Goal: Task Accomplishment & Management: Manage account settings

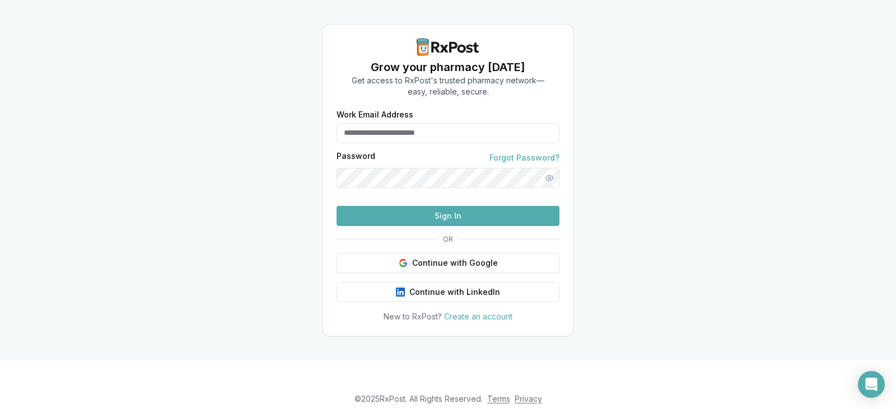
click at [448, 226] on button "Sign In" at bounding box center [447, 216] width 223 height 20
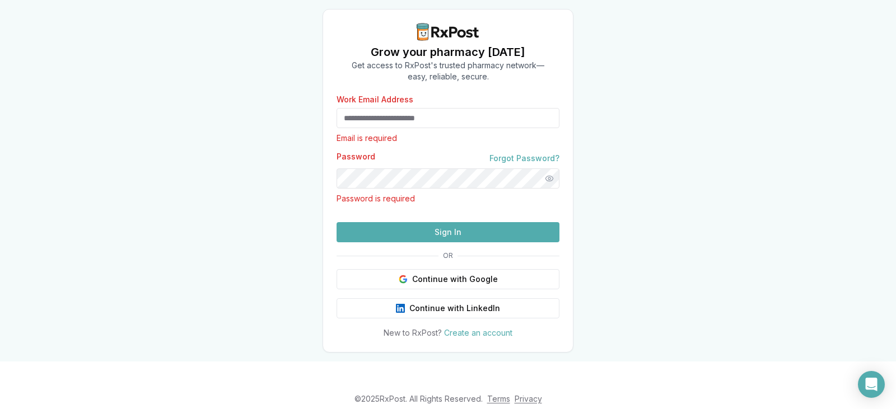
click at [385, 115] on input "Work Email Address" at bounding box center [447, 118] width 223 height 20
type input "**********"
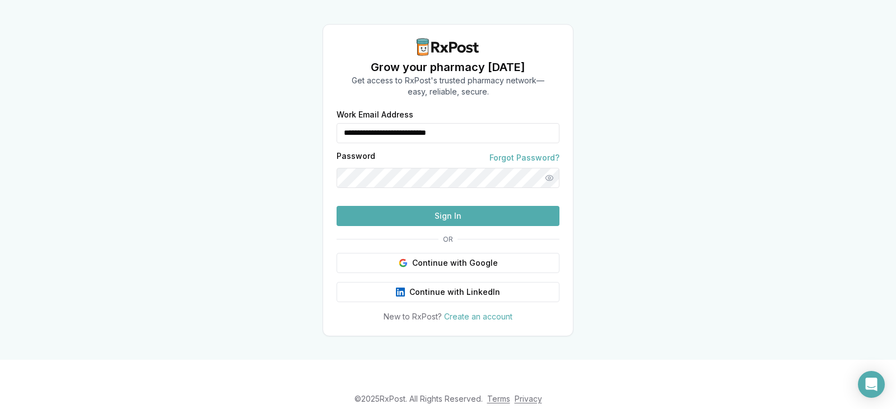
click at [336, 206] on button "Sign In" at bounding box center [447, 216] width 223 height 20
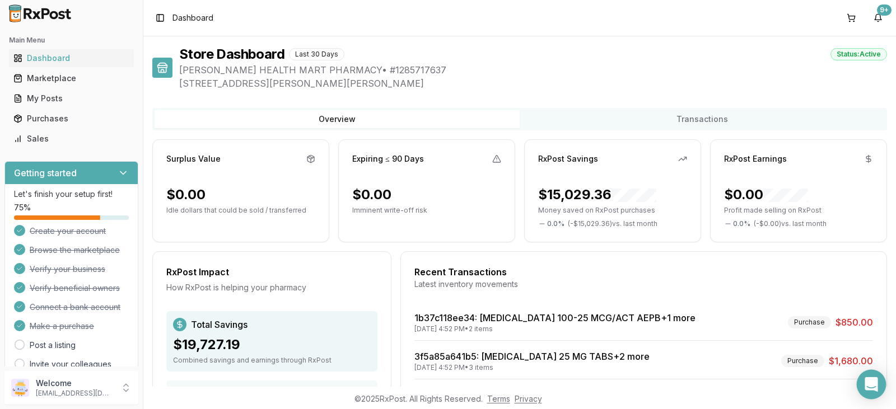
click at [873, 383] on icon "Open Intercom Messenger" at bounding box center [870, 384] width 13 height 15
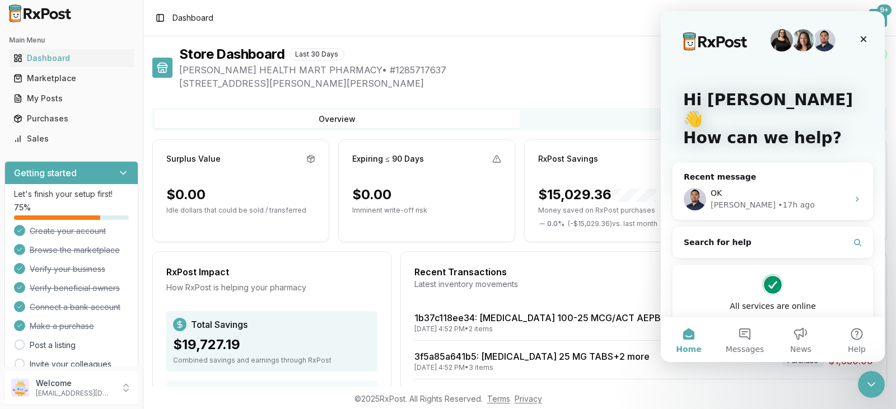
click at [886, 12] on div "9+" at bounding box center [884, 9] width 15 height 11
click at [855, 35] on div "Close" at bounding box center [863, 39] width 20 height 20
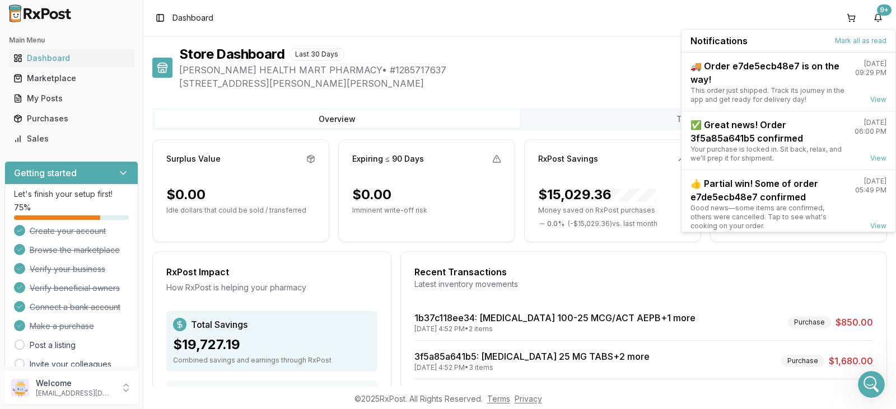
click at [856, 35] on div "Notifications Mark all as read" at bounding box center [788, 41] width 214 height 23
click at [856, 41] on button "Mark all as read" at bounding box center [860, 40] width 51 height 9
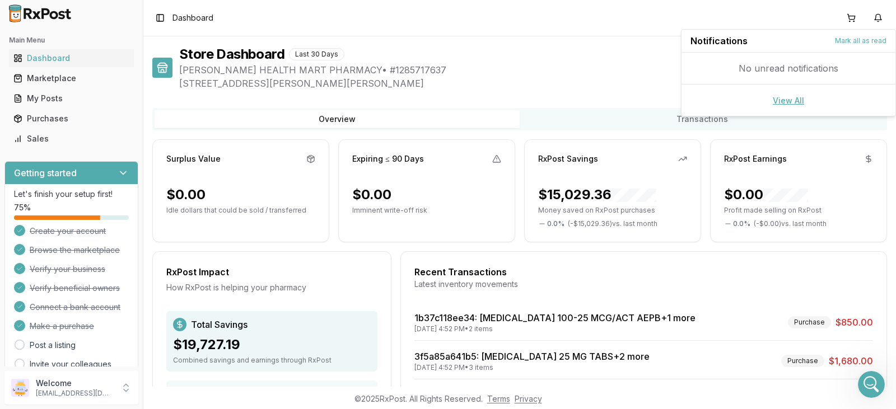
click at [794, 97] on link "View All" at bounding box center [787, 101] width 31 height 10
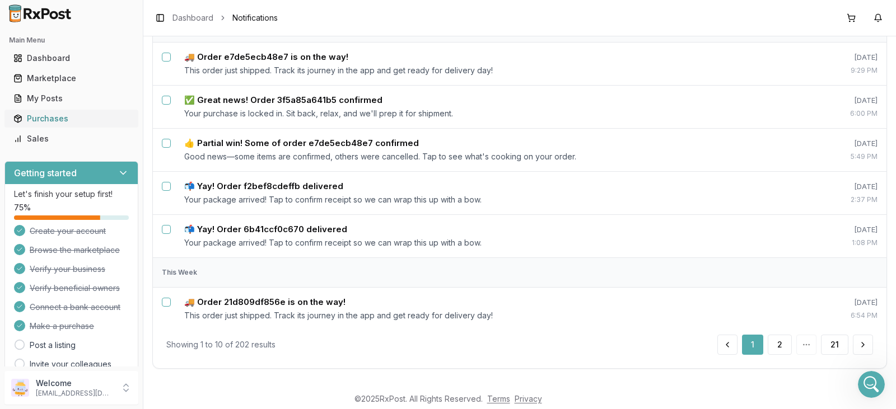
click at [51, 120] on div "Purchases" at bounding box center [71, 118] width 116 height 11
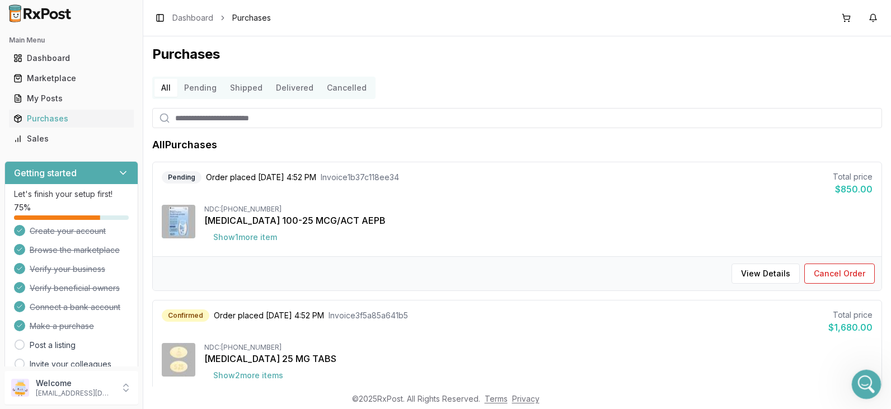
click at [869, 379] on icon "Open Intercom Messenger" at bounding box center [865, 383] width 18 height 18
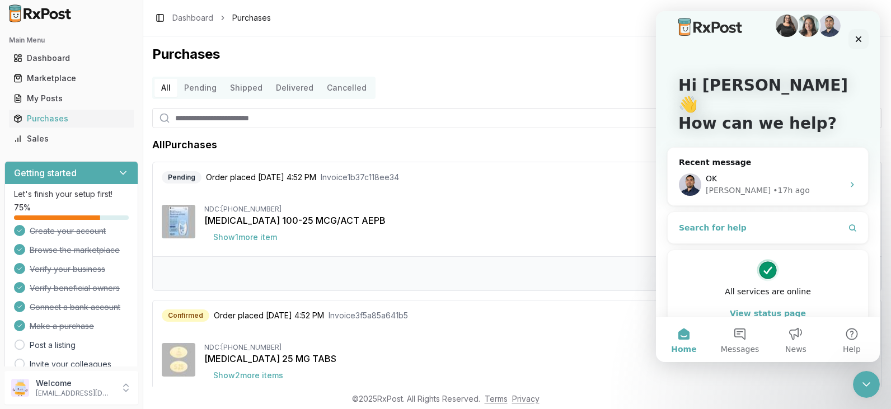
scroll to position [17, 0]
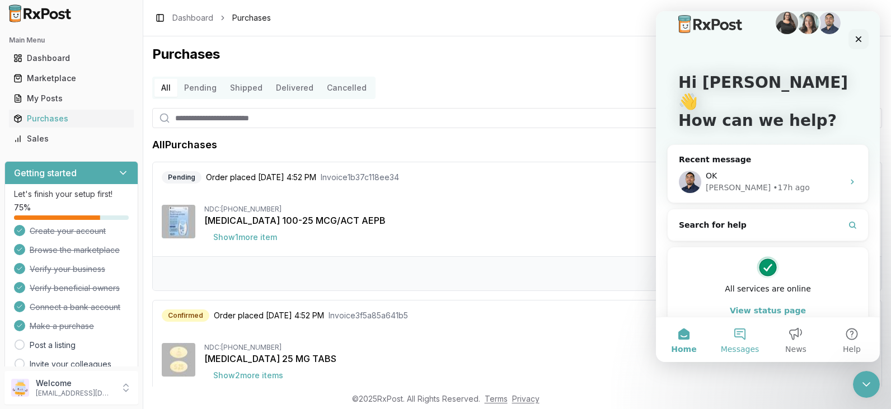
click at [739, 331] on button "Messages" at bounding box center [740, 339] width 56 height 45
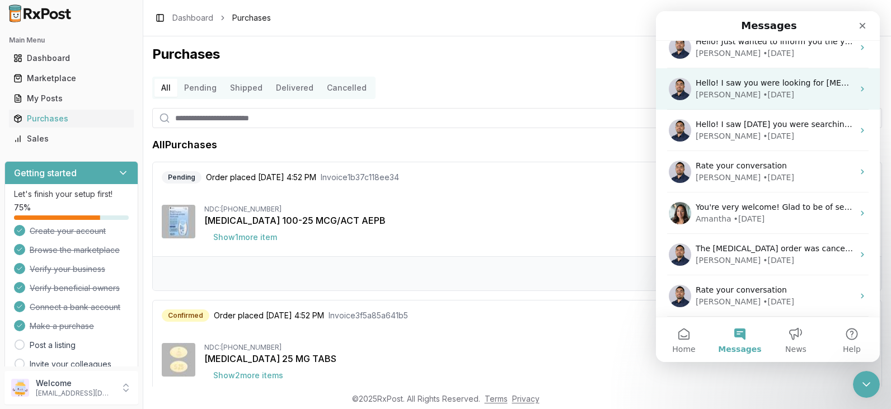
scroll to position [0, 0]
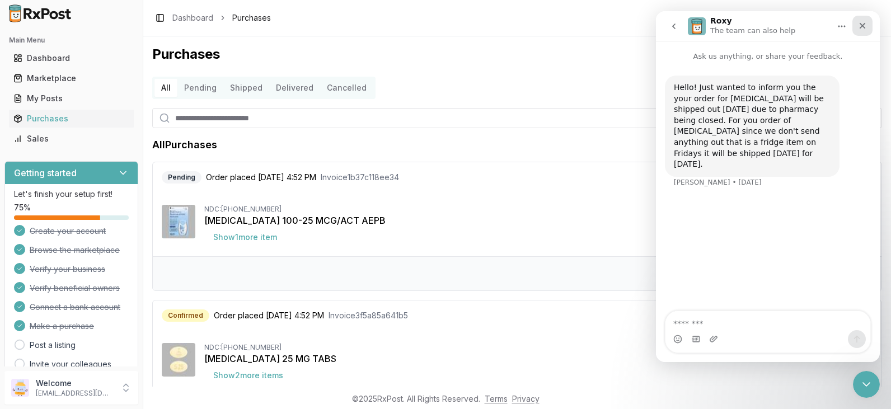
click at [862, 24] on icon "Close" at bounding box center [862, 25] width 9 height 9
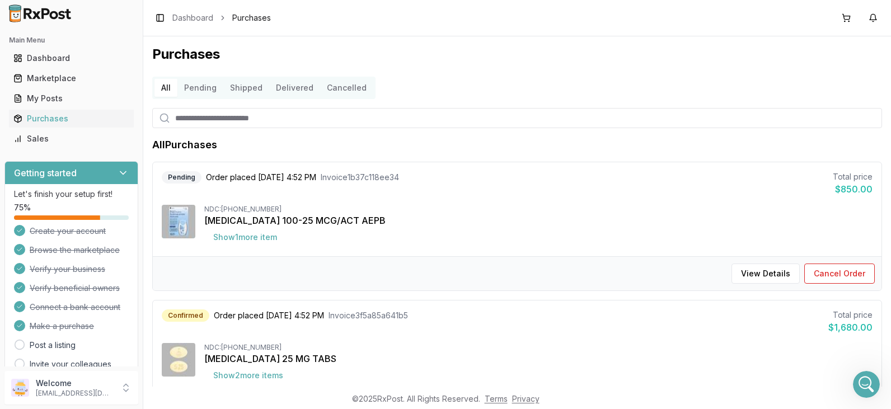
click at [764, 361] on div "[MEDICAL_DATA] 25 MG TABS" at bounding box center [538, 358] width 668 height 13
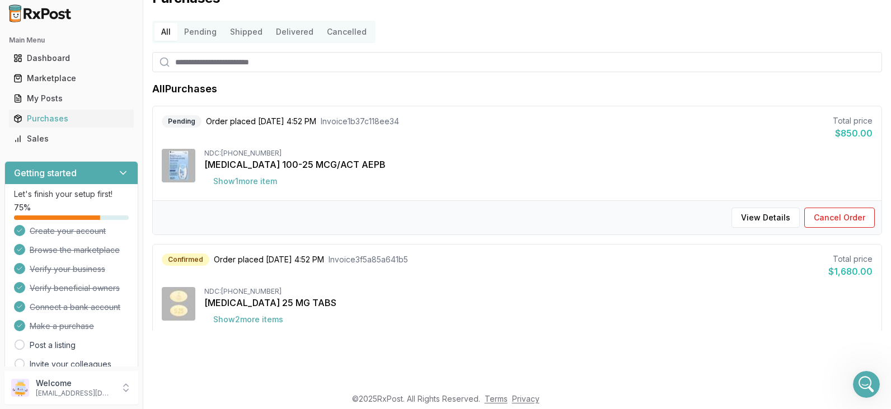
click at [293, 33] on button "Delivered" at bounding box center [294, 32] width 51 height 18
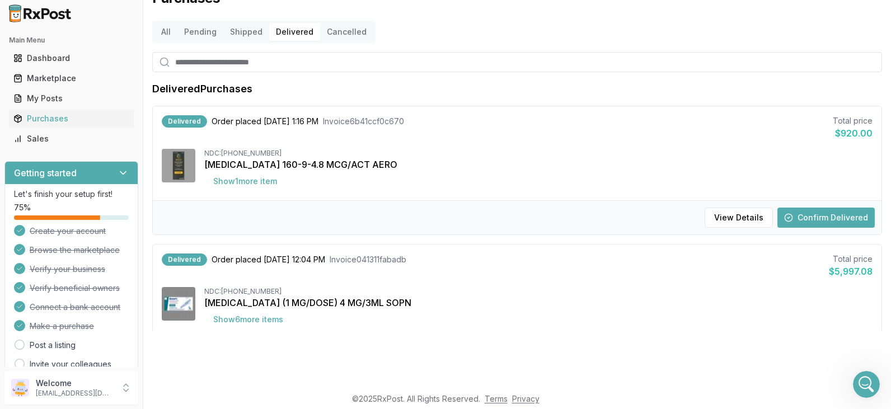
click at [294, 31] on button "Delivered" at bounding box center [294, 32] width 51 height 18
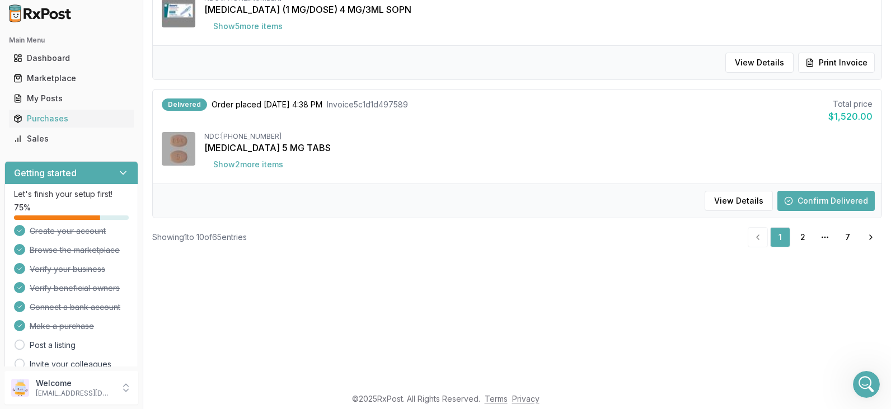
scroll to position [112, 0]
click at [794, 235] on link "2" at bounding box center [803, 238] width 20 height 20
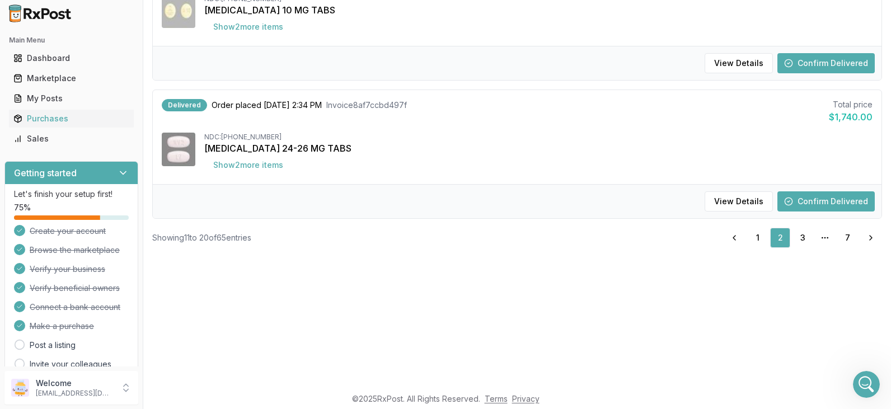
scroll to position [1196, 0]
click at [800, 239] on link "3" at bounding box center [803, 238] width 20 height 20
click at [729, 235] on link "1" at bounding box center [735, 238] width 20 height 20
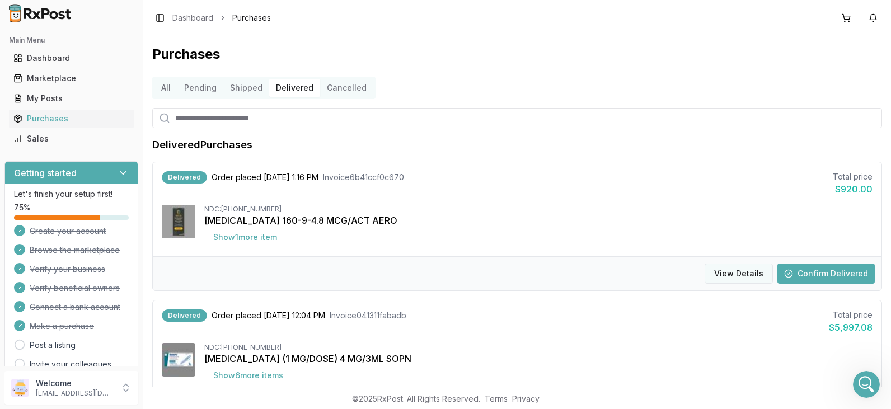
click at [735, 275] on button "View Details" at bounding box center [739, 274] width 68 height 20
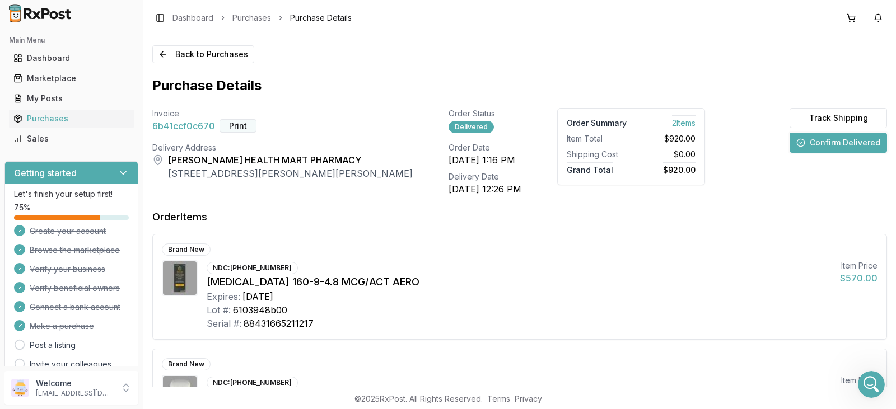
click at [236, 122] on button "Print" at bounding box center [237, 125] width 37 height 13
click at [213, 52] on button "Back to Purchases" at bounding box center [203, 54] width 102 height 18
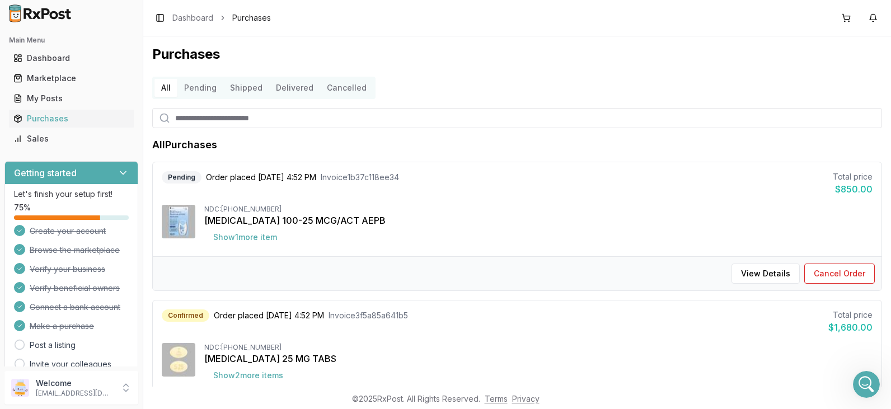
click at [286, 87] on button "Delivered" at bounding box center [294, 88] width 51 height 18
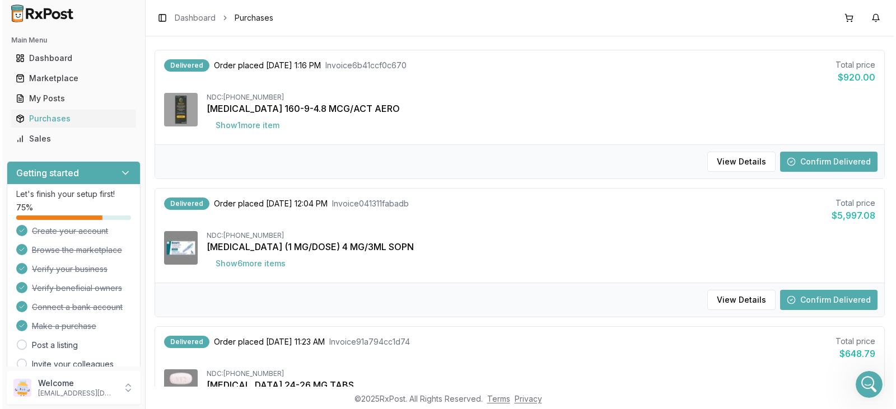
scroll to position [168, 0]
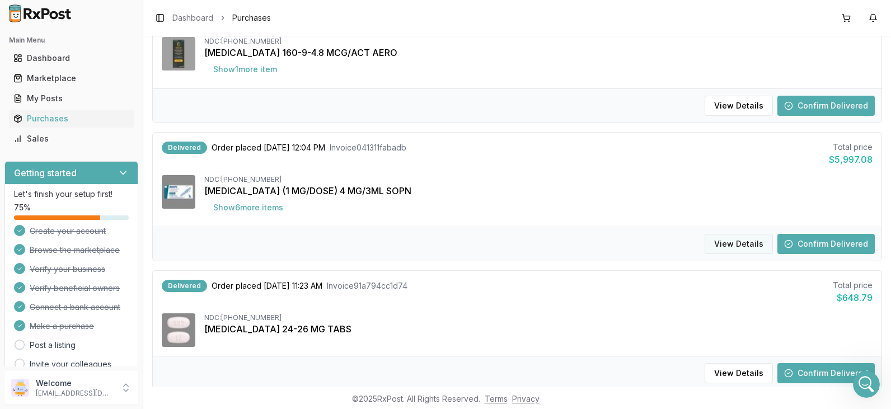
click at [740, 246] on button "View Details" at bounding box center [739, 244] width 68 height 20
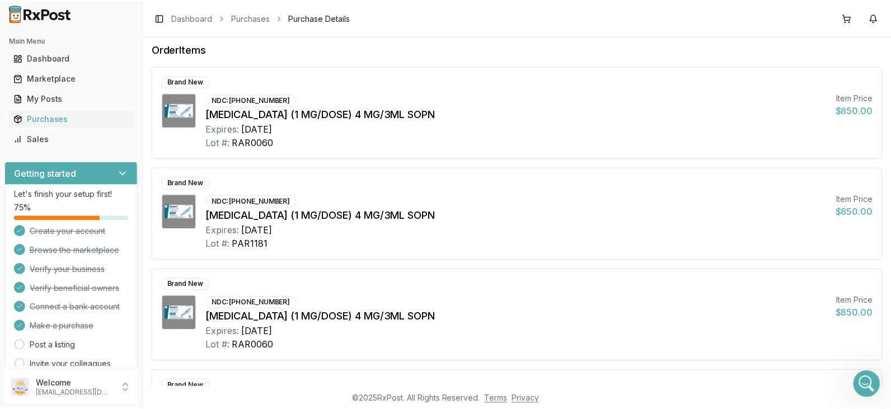
scroll to position [9, 0]
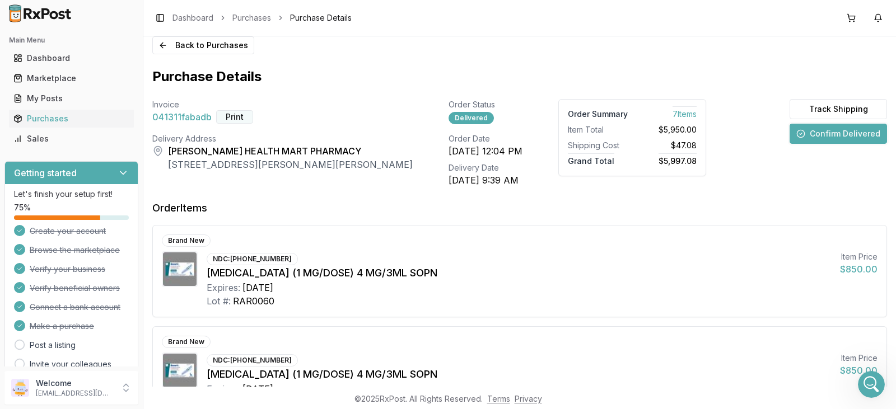
click at [234, 118] on button "Print" at bounding box center [234, 116] width 37 height 13
click at [208, 45] on button "Back to Purchases" at bounding box center [203, 45] width 102 height 18
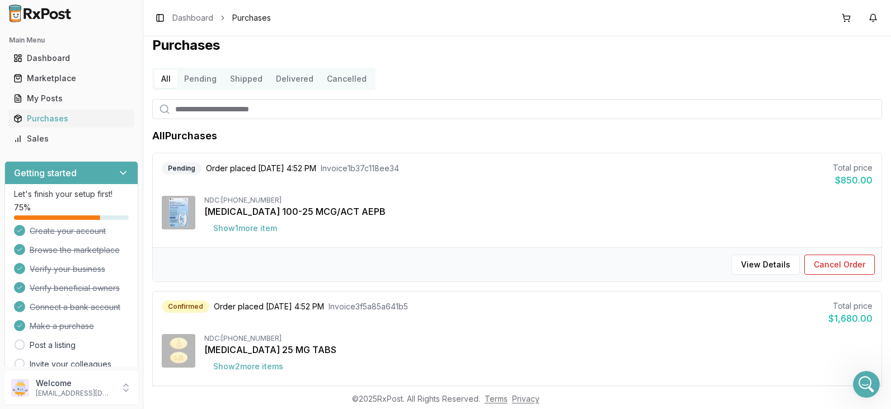
click at [288, 76] on button "Delivered" at bounding box center [294, 79] width 51 height 18
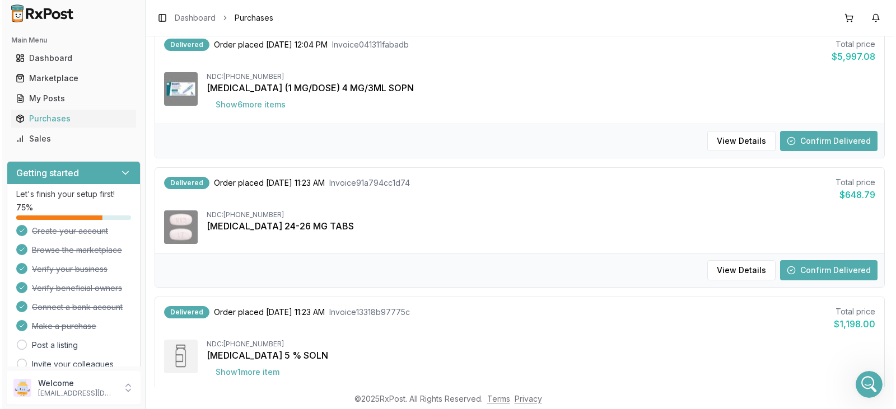
scroll to position [289, 0]
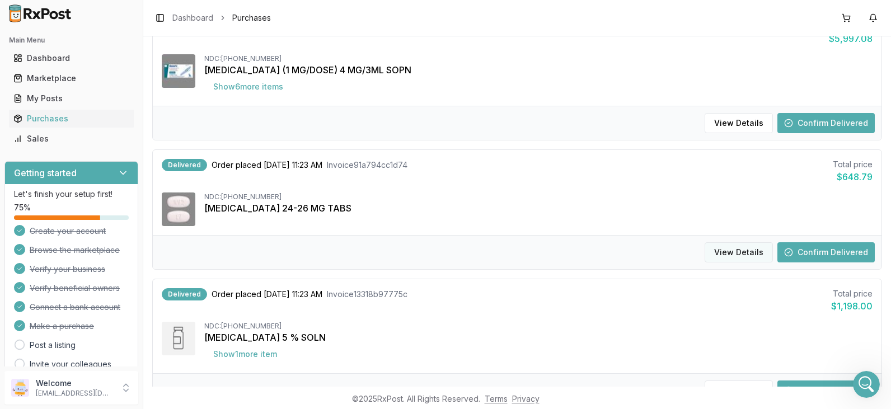
click at [727, 248] on button "View Details" at bounding box center [739, 252] width 68 height 20
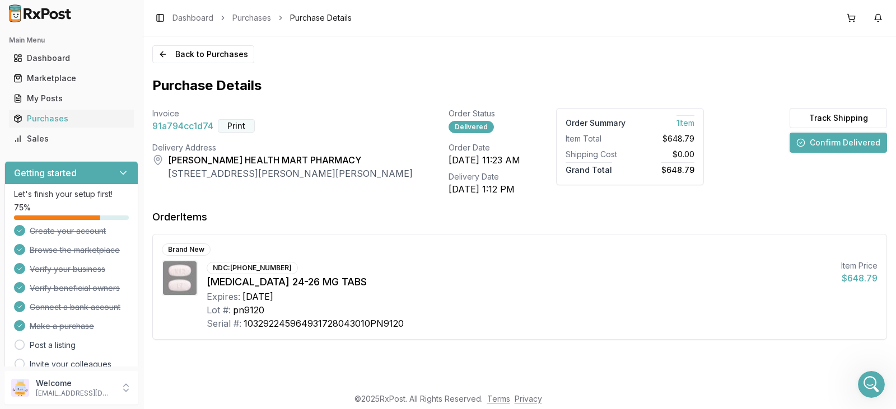
click at [237, 122] on button "Print" at bounding box center [236, 125] width 37 height 13
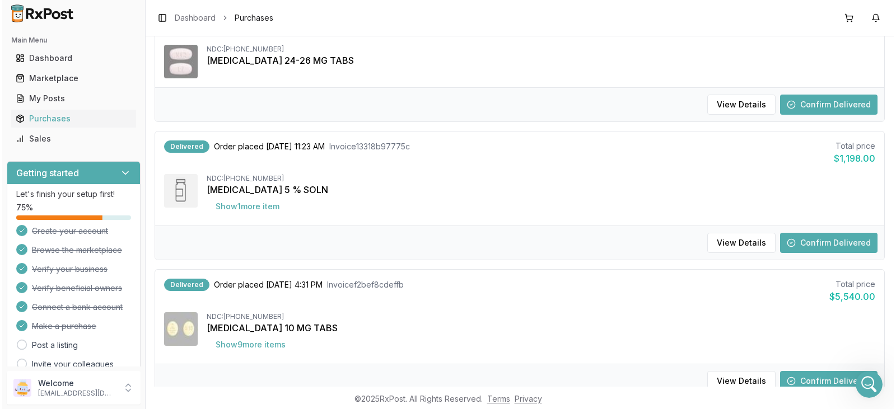
scroll to position [448, 0]
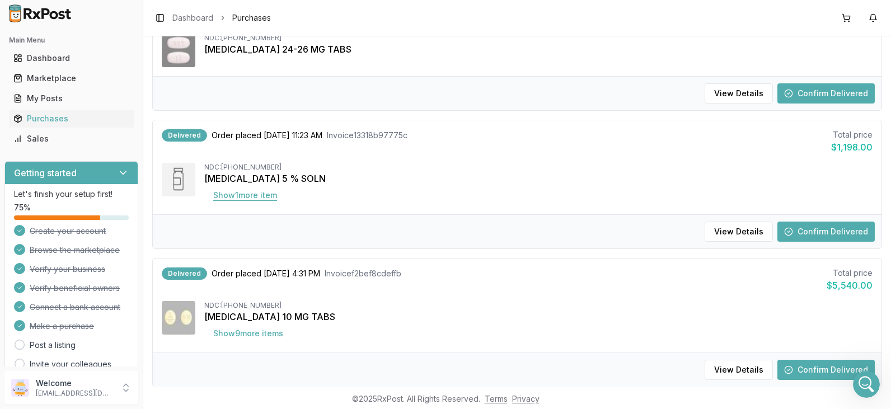
click at [250, 194] on button "Show 1 more item" at bounding box center [245, 195] width 82 height 20
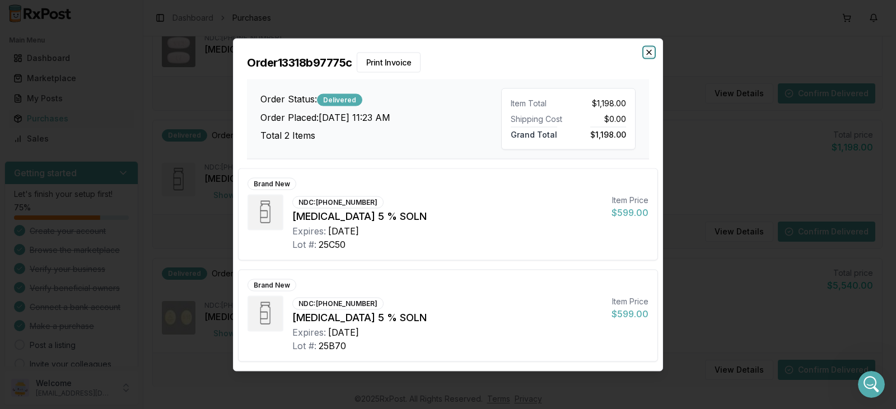
click at [649, 51] on icon "button" at bounding box center [648, 52] width 9 height 9
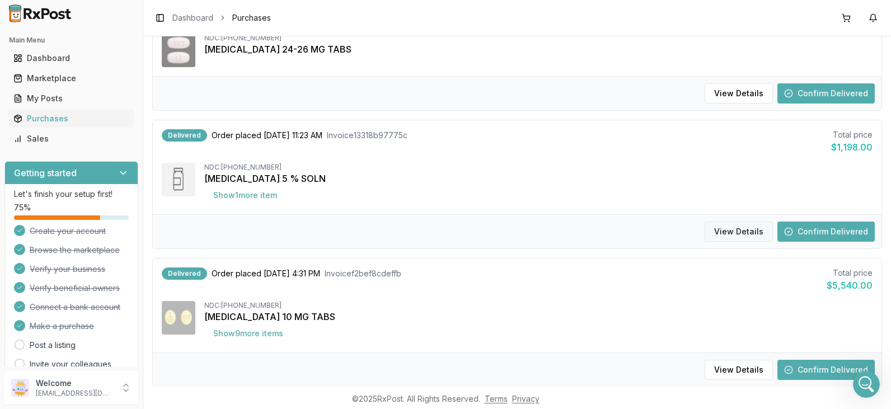
click at [738, 237] on button "View Details" at bounding box center [739, 232] width 68 height 20
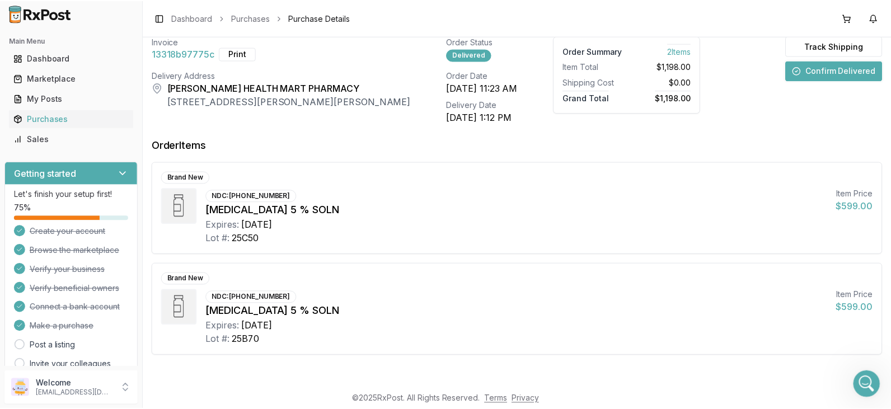
scroll to position [9, 0]
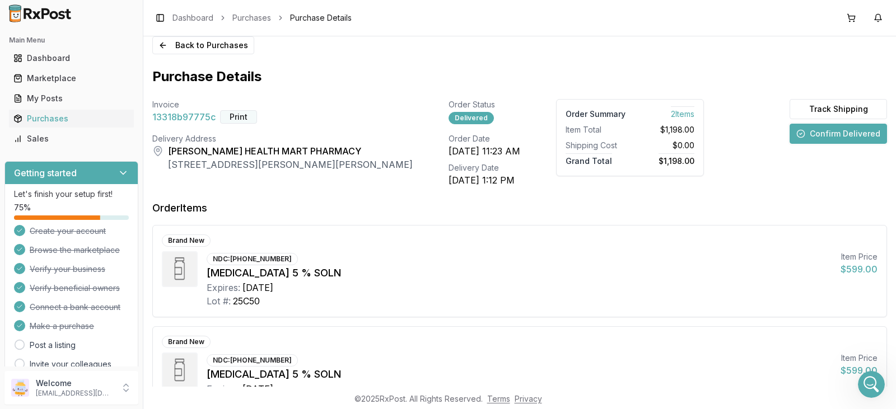
click at [243, 118] on button "Print" at bounding box center [238, 116] width 37 height 13
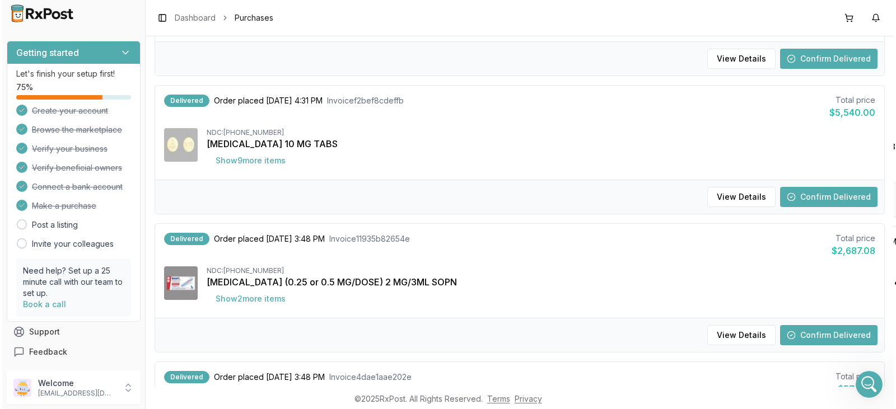
scroll to position [625, 0]
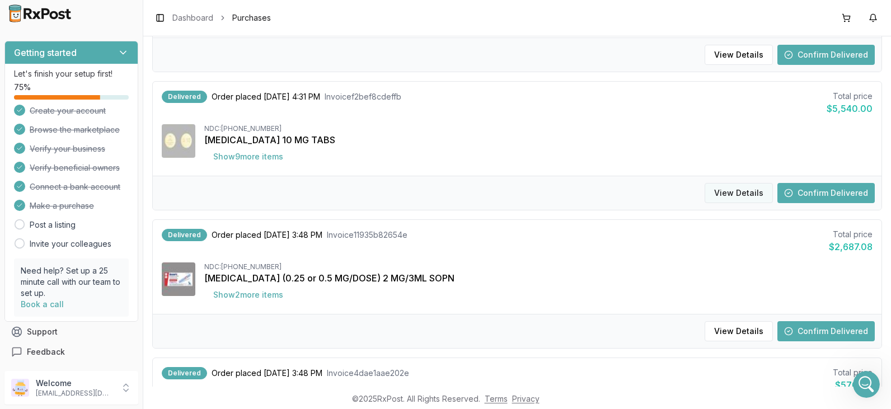
click at [739, 190] on button "View Details" at bounding box center [739, 193] width 68 height 20
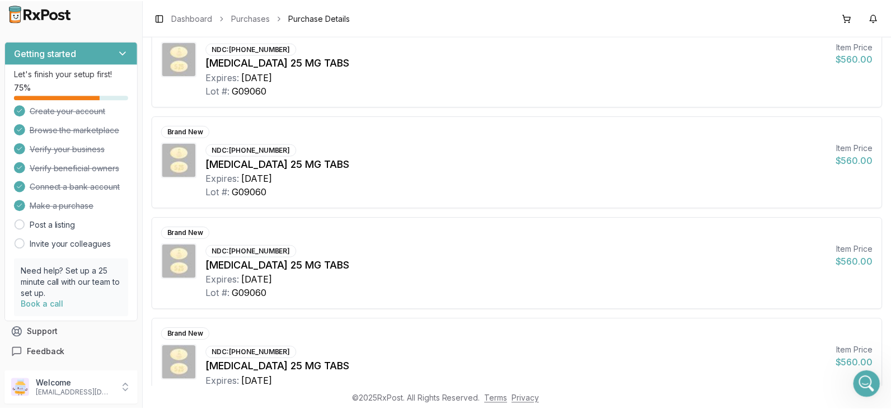
scroll to position [9, 0]
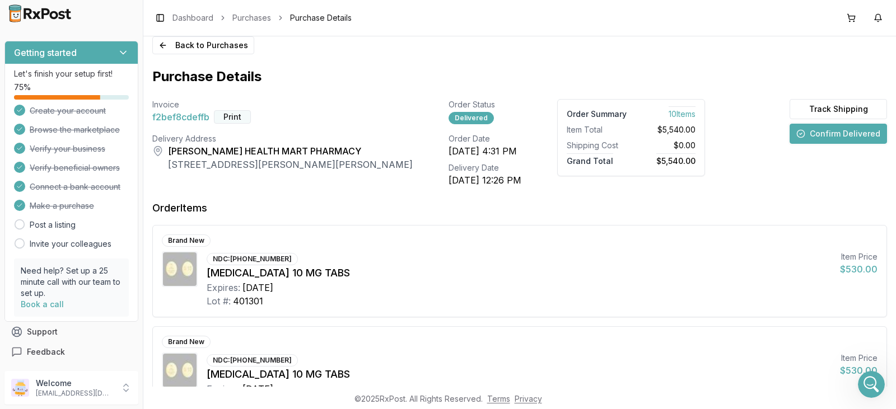
click at [231, 113] on button "Print" at bounding box center [232, 116] width 37 height 13
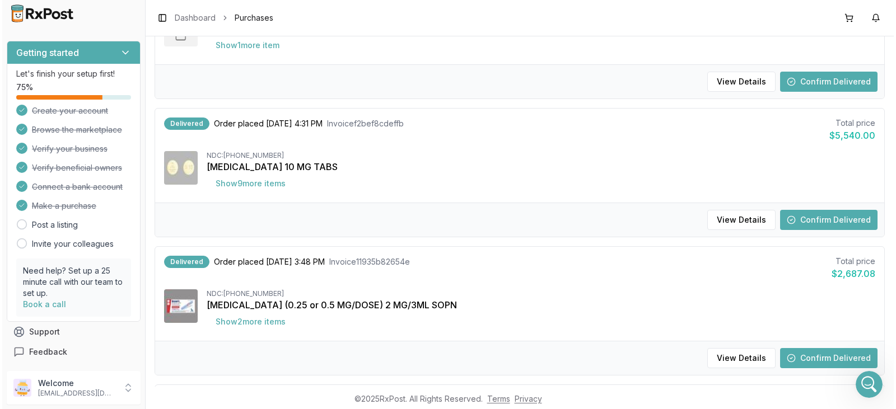
scroll to position [625, 0]
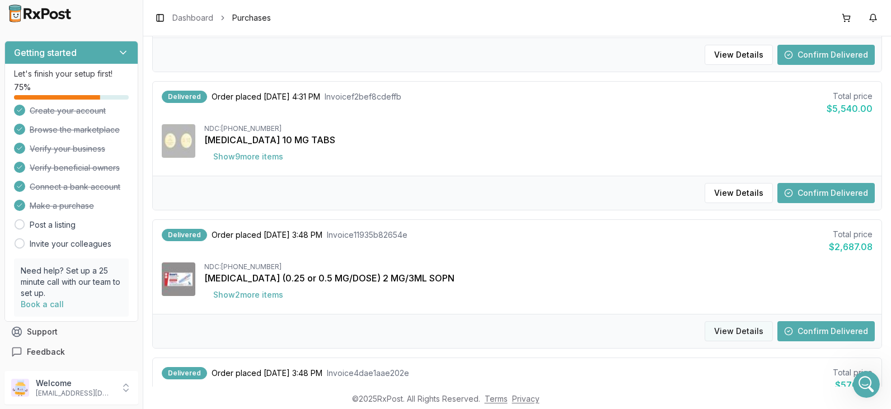
click at [735, 330] on button "View Details" at bounding box center [739, 331] width 68 height 20
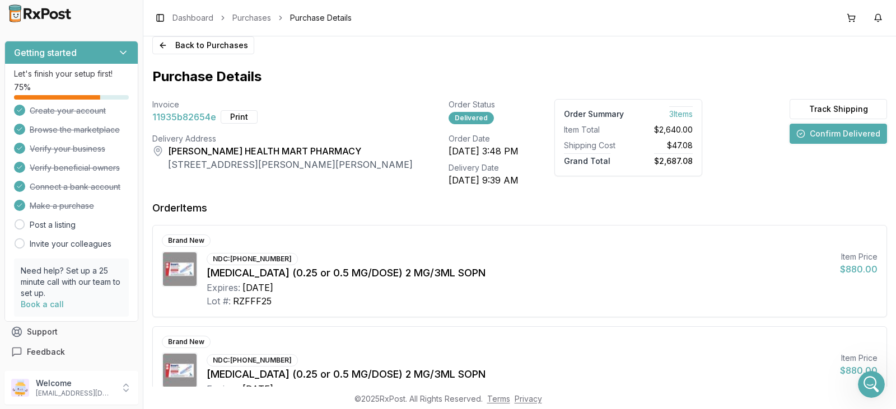
click at [233, 114] on button "Print" at bounding box center [239, 116] width 37 height 13
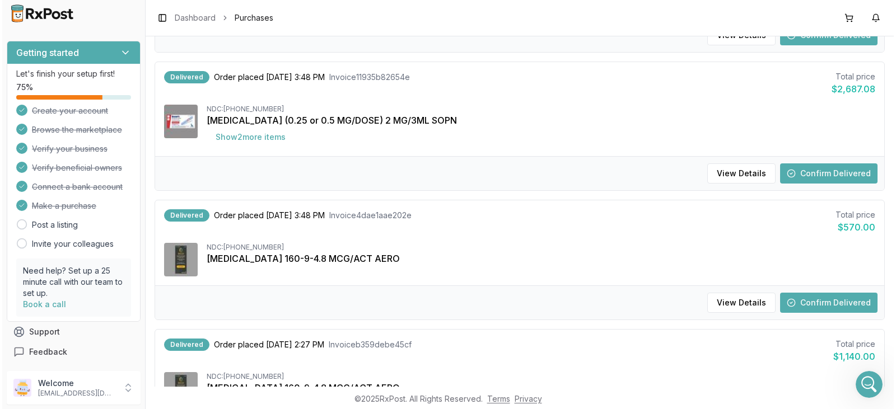
scroll to position [793, 0]
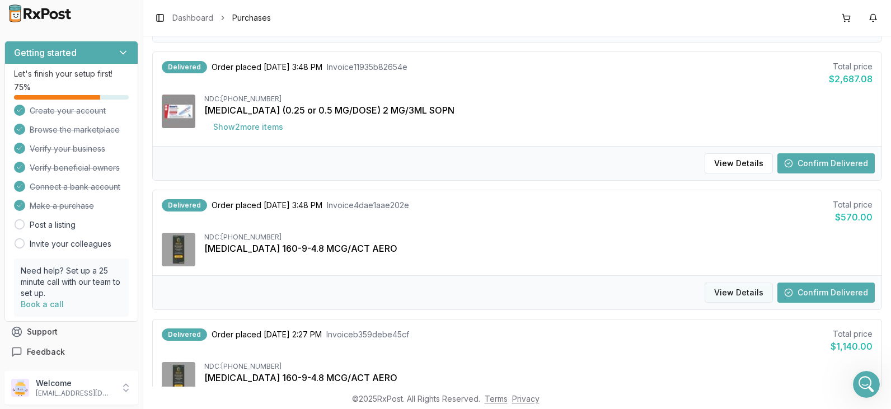
click at [730, 294] on button "View Details" at bounding box center [739, 293] width 68 height 20
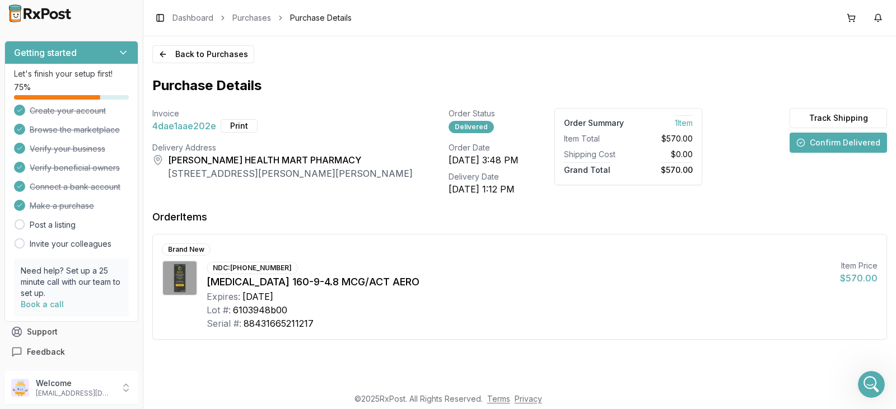
click at [739, 291] on div "Expires: [DATE]" at bounding box center [519, 296] width 624 height 13
click at [242, 120] on button "Print" at bounding box center [239, 125] width 37 height 13
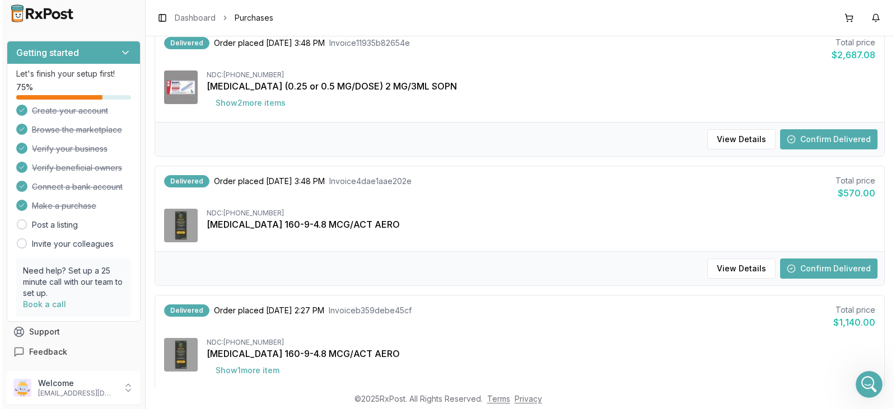
scroll to position [896, 0]
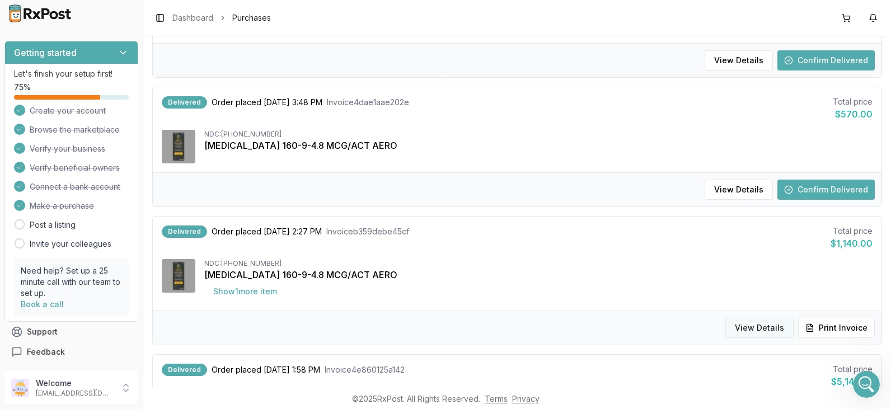
click at [761, 327] on button "View Details" at bounding box center [759, 328] width 68 height 20
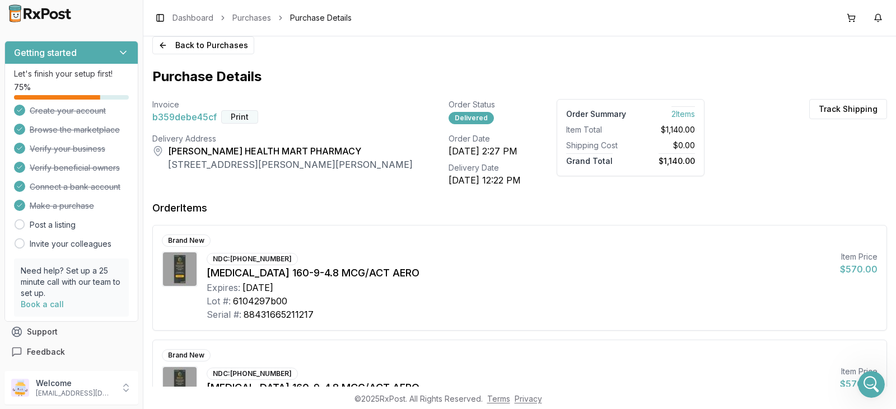
click at [239, 113] on button "Print" at bounding box center [239, 116] width 37 height 13
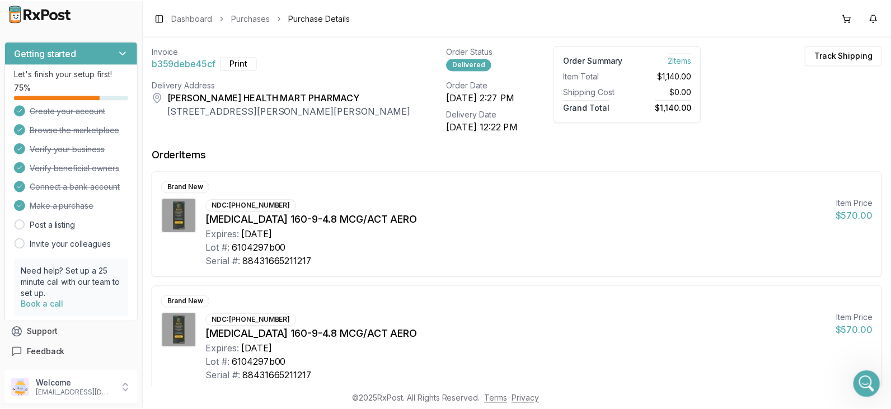
scroll to position [99, 0]
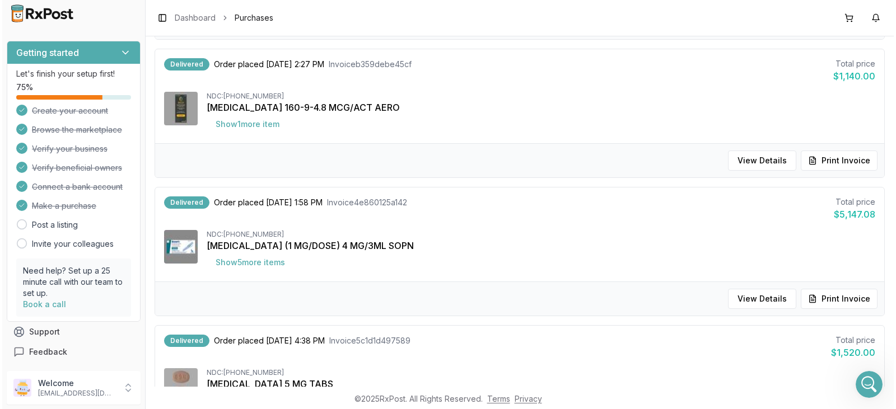
scroll to position [1063, 0]
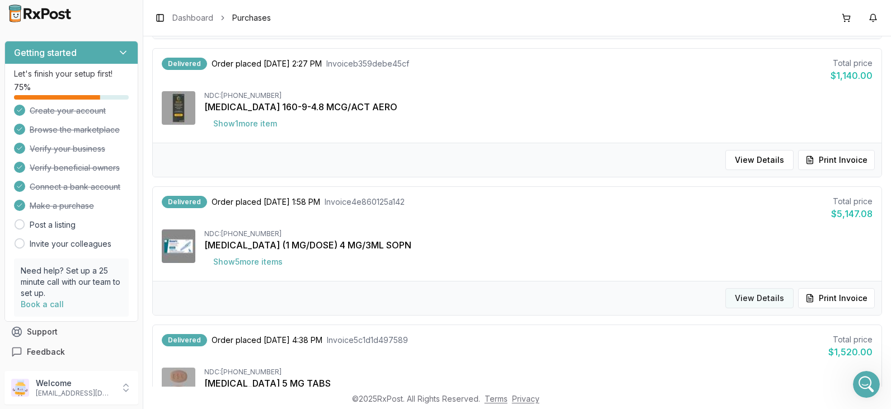
click at [757, 298] on button "View Details" at bounding box center [759, 298] width 68 height 20
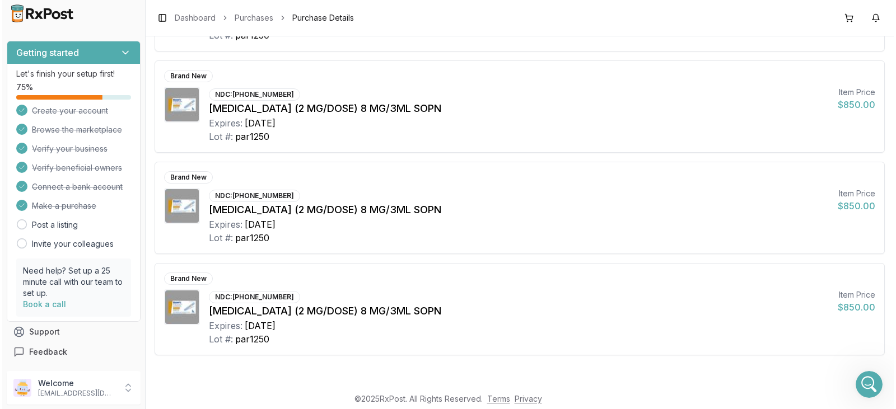
scroll to position [9, 0]
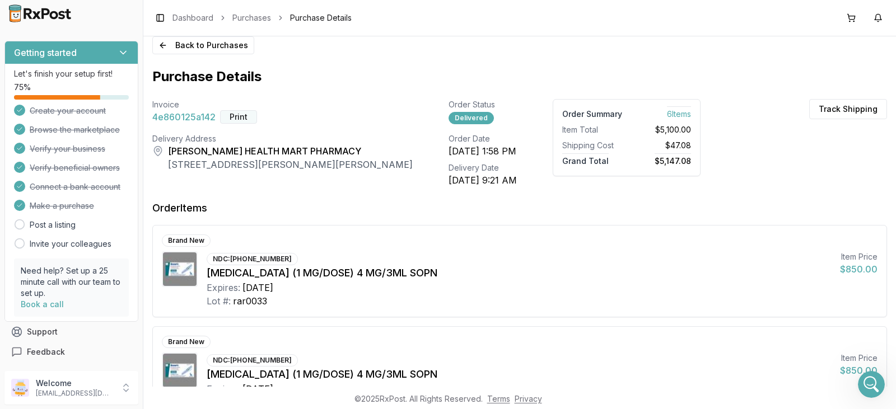
click at [240, 114] on button "Print" at bounding box center [238, 116] width 37 height 13
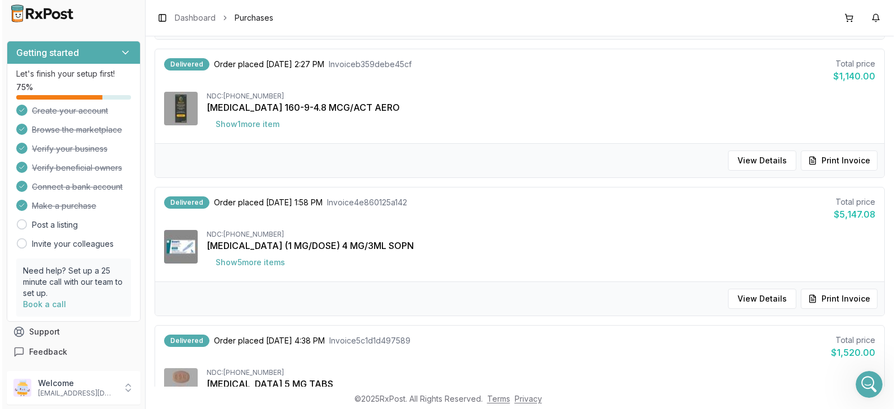
scroll to position [1184, 0]
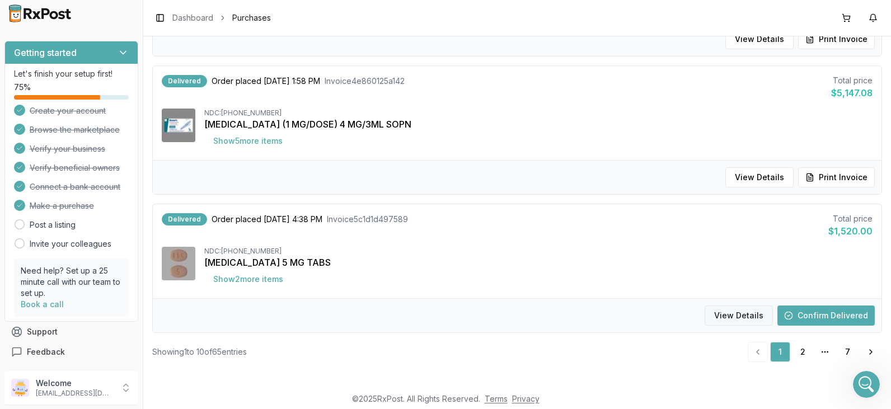
click at [738, 317] on button "View Details" at bounding box center [739, 316] width 68 height 20
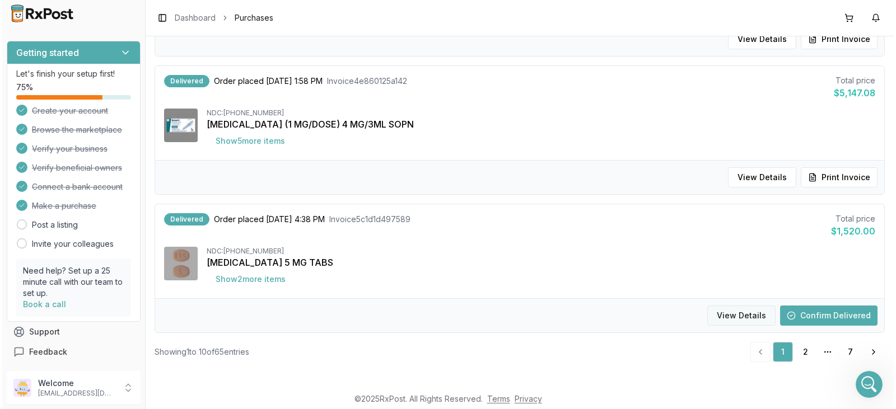
scroll to position [9, 0]
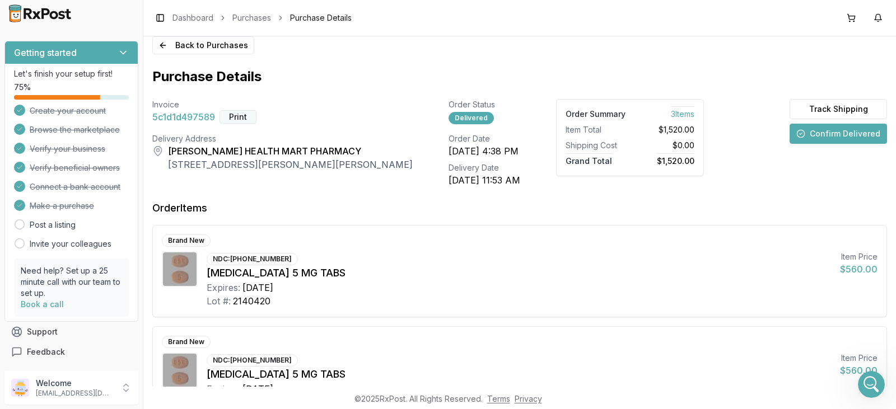
click at [241, 113] on button "Print" at bounding box center [237, 116] width 37 height 13
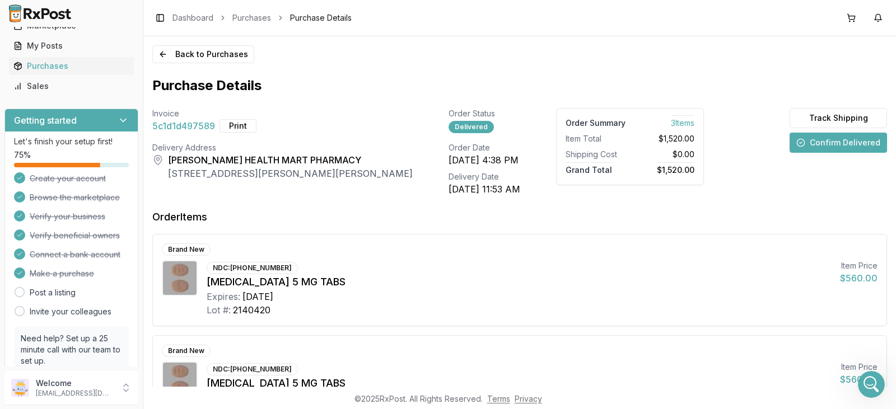
scroll to position [0, 0]
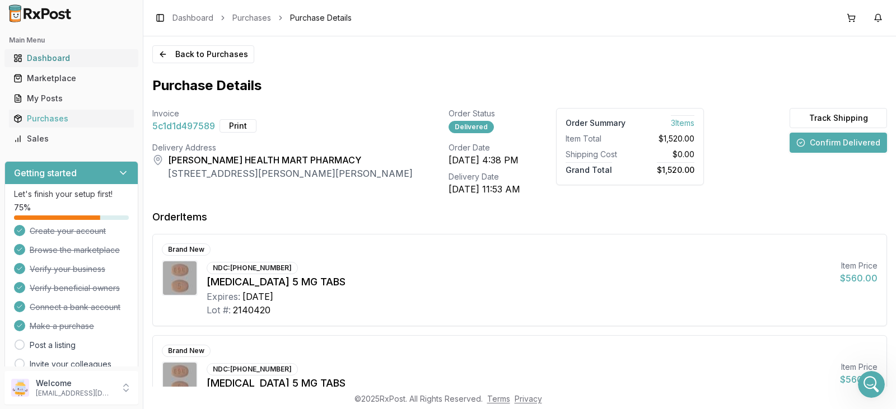
click at [51, 54] on div "Dashboard" at bounding box center [71, 58] width 116 height 11
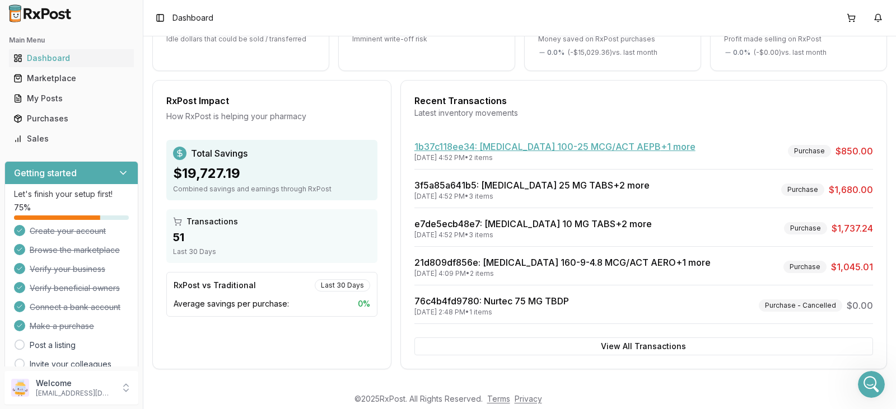
scroll to position [172, 0]
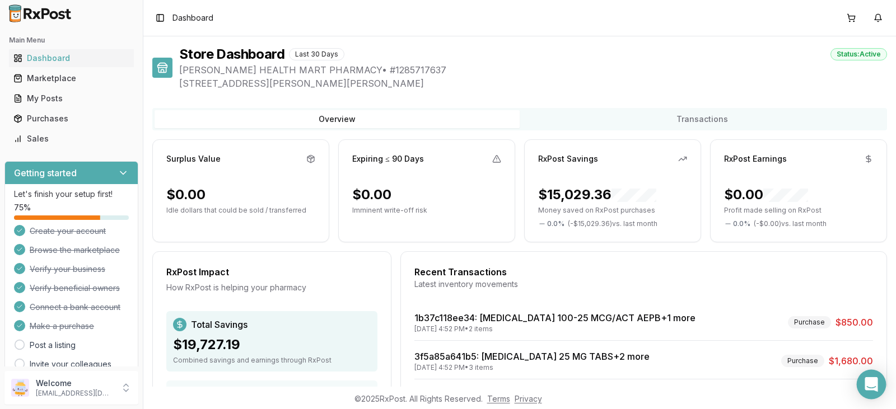
click at [865, 381] on icon "Open Intercom Messenger" at bounding box center [871, 384] width 15 height 15
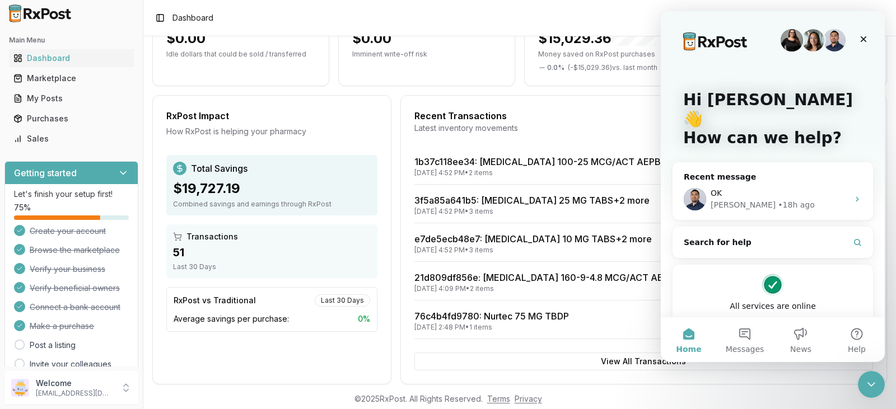
scroll to position [168, 0]
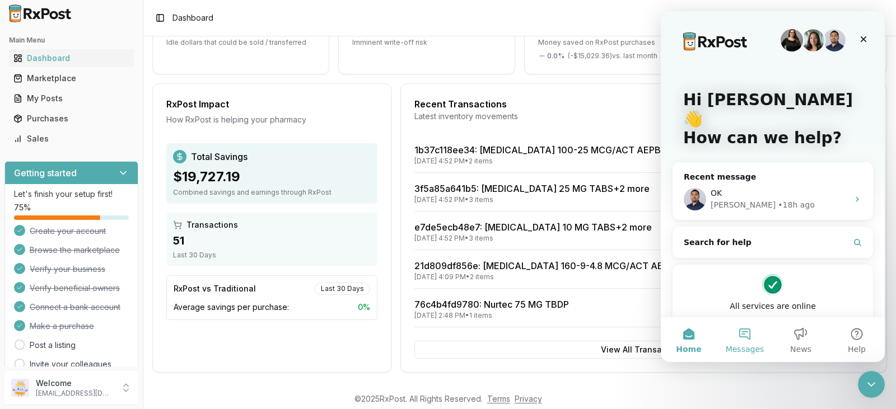
click at [746, 326] on button "Messages" at bounding box center [744, 339] width 56 height 45
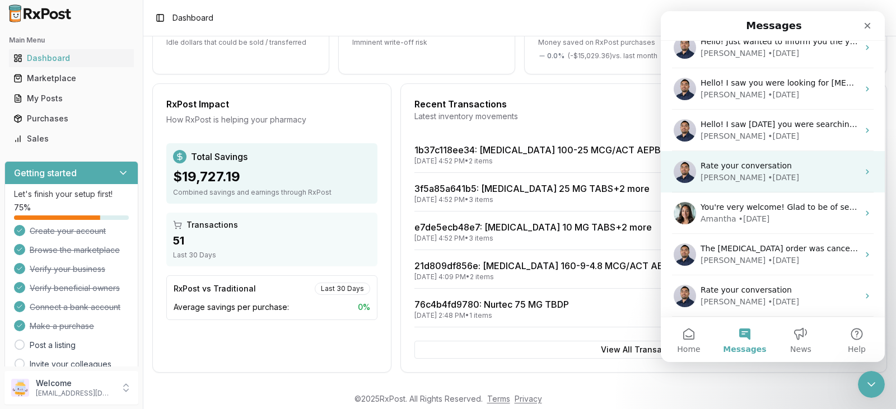
scroll to position [0, 0]
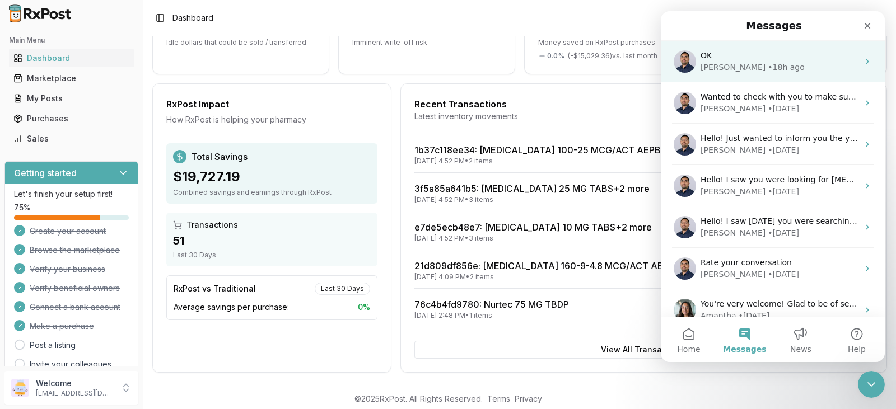
click at [719, 63] on div "[PERSON_NAME]" at bounding box center [732, 68] width 65 height 12
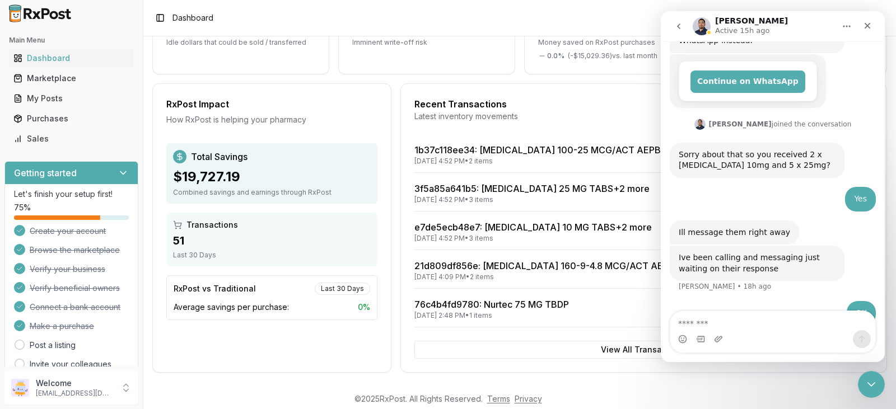
scroll to position [246, 0]
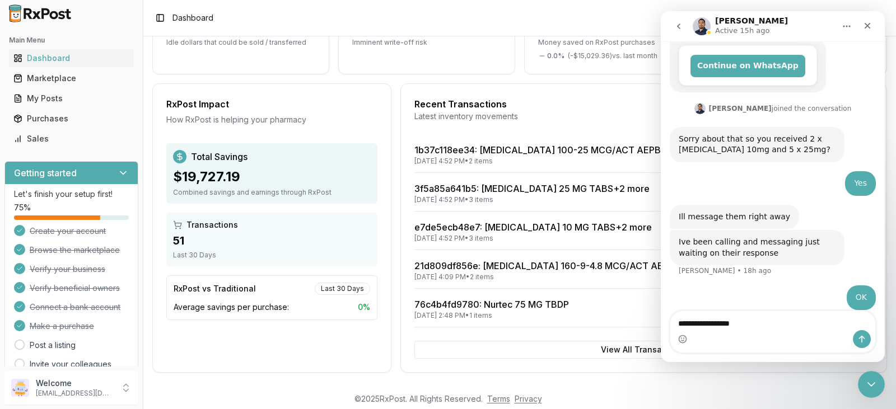
click at [746, 322] on textarea "**********" at bounding box center [772, 320] width 205 height 19
type textarea "**********"
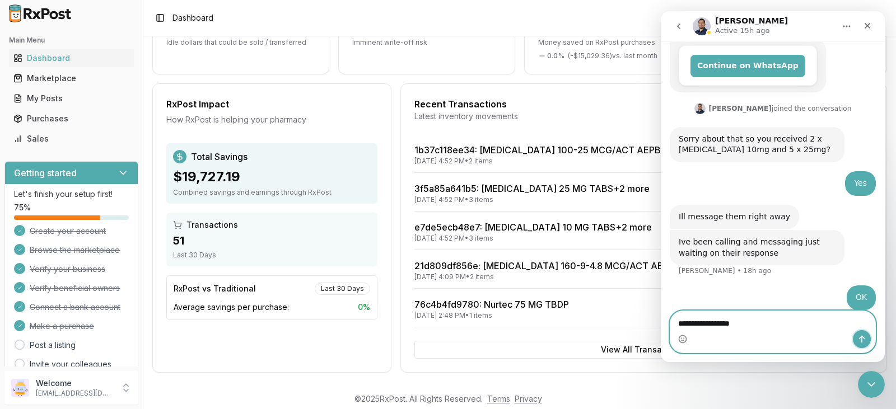
click at [862, 332] on button "Send a message…" at bounding box center [861, 339] width 18 height 18
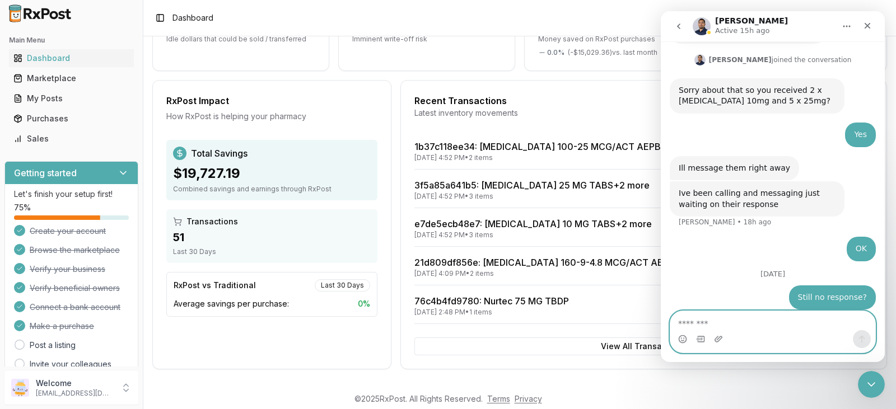
scroll to position [172, 0]
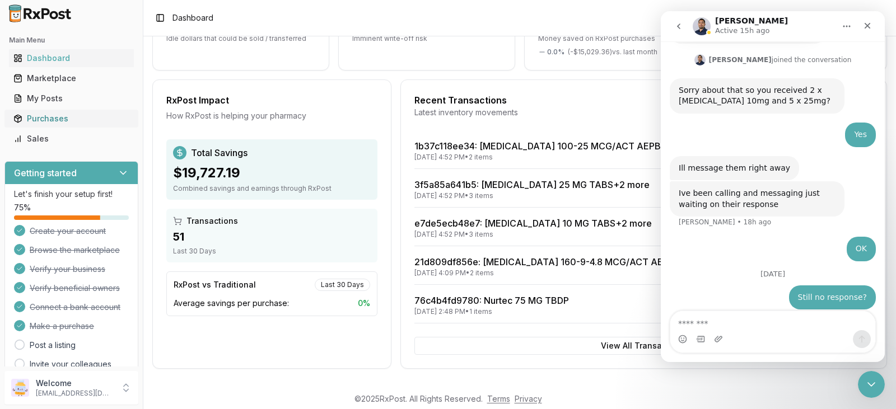
click at [55, 118] on div "Purchases" at bounding box center [71, 118] width 116 height 11
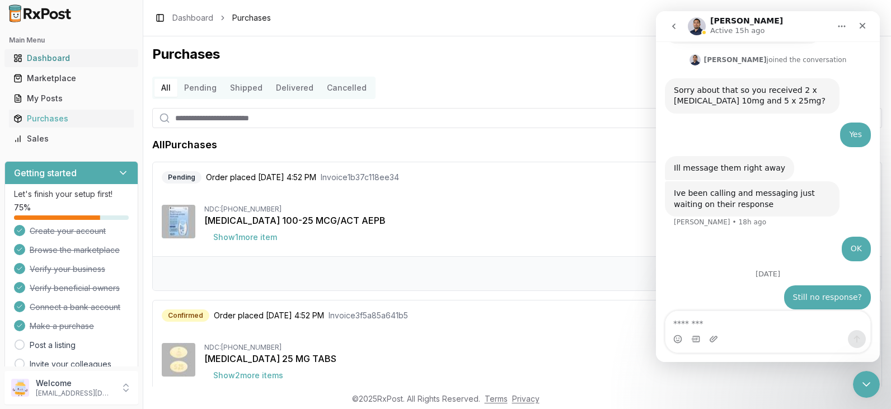
click at [53, 57] on div "Dashboard" at bounding box center [71, 58] width 116 height 11
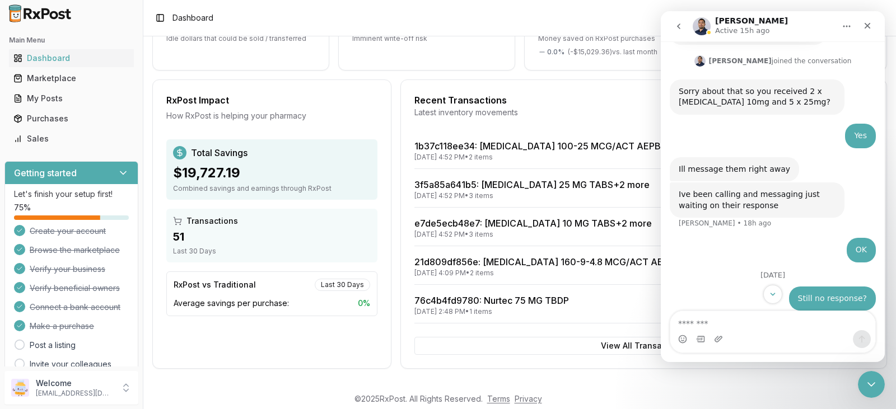
scroll to position [310, 0]
click at [846, 78] on div "Sorry about that so you received 2 x Jardiance 10mg and 5 x 25mg? Manuel • 19h …" at bounding box center [772, 100] width 206 height 44
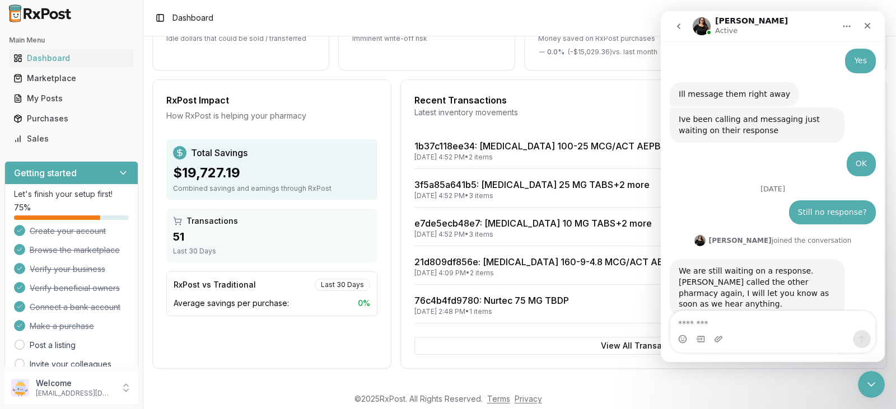
scroll to position [391, 0]
